Goal: Register for event/course

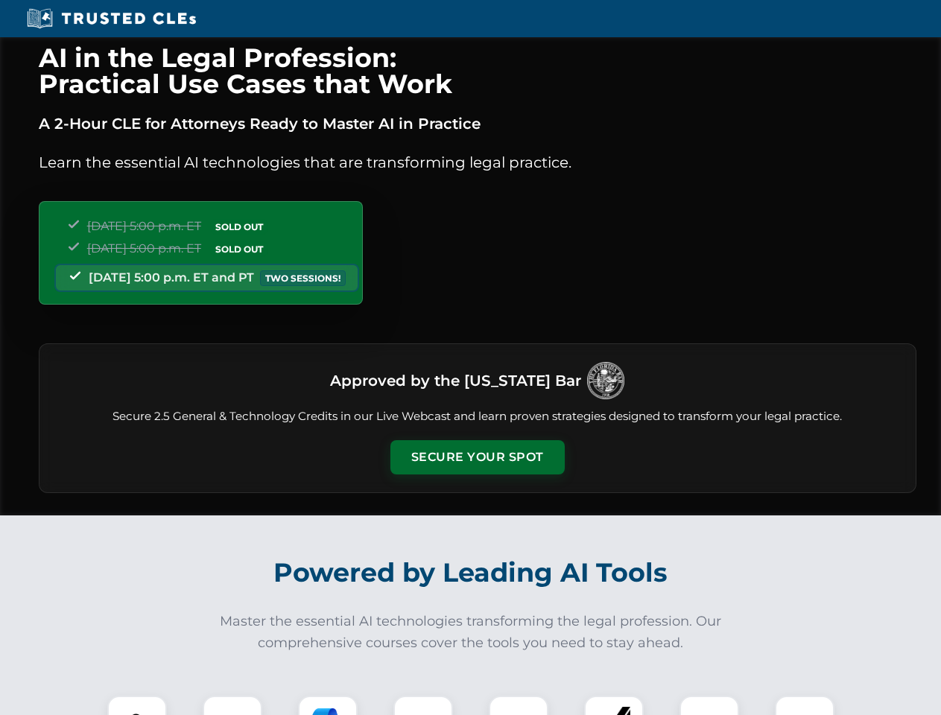
click at [477, 457] on button "Secure Your Spot" at bounding box center [477, 457] width 174 height 34
click at [137, 705] on img at bounding box center [136, 725] width 43 height 43
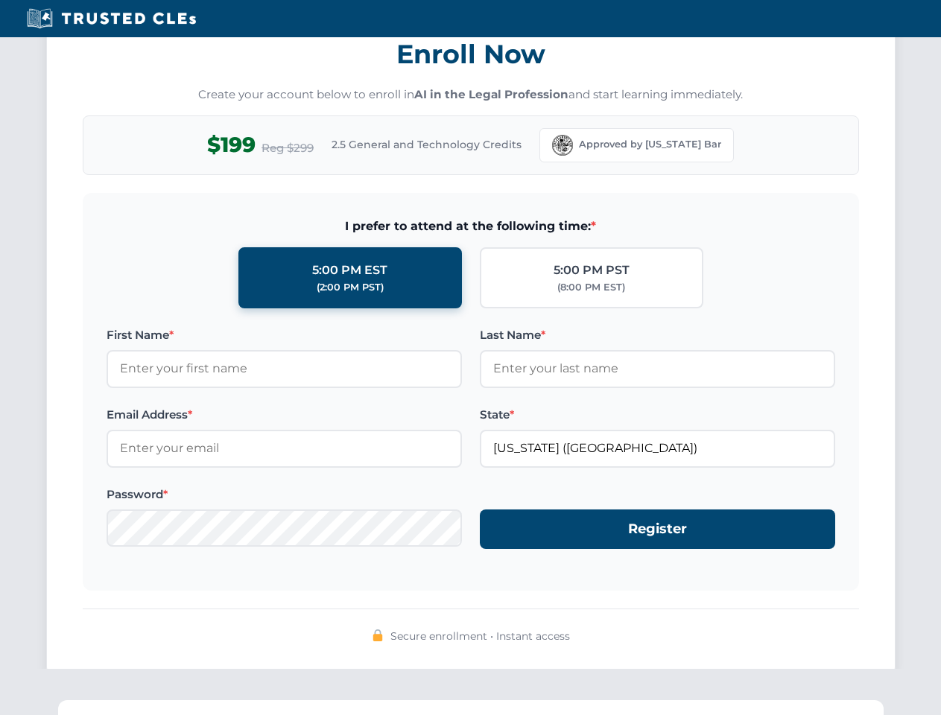
scroll to position [1462, 0]
